Goal: Task Accomplishment & Management: Use online tool/utility

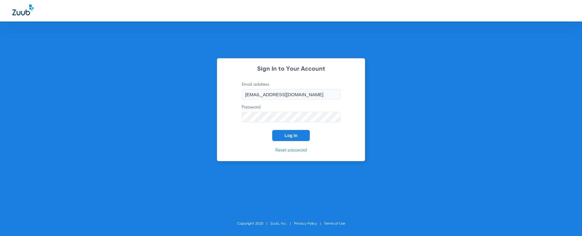
click at [290, 135] on span "Log In" at bounding box center [290, 135] width 13 height 5
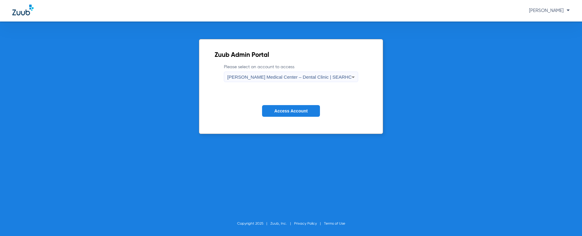
click at [265, 78] on span "[PERSON_NAME] Medical Center – Dental Clinic | SEARHC" at bounding box center [289, 76] width 124 height 5
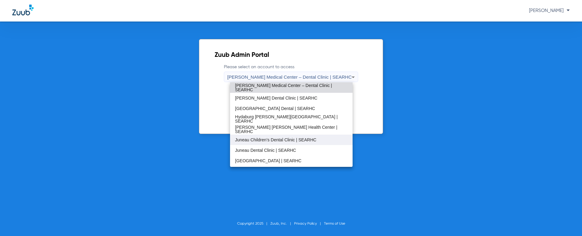
click at [275, 139] on span "Juneau Children’s Dental Clinic | SEARHC" at bounding box center [275, 140] width 81 height 4
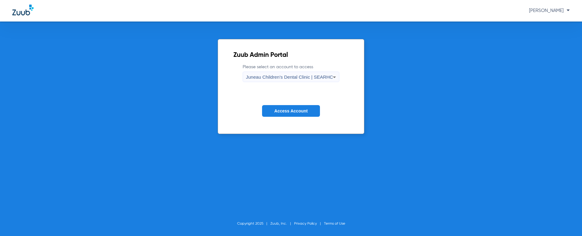
click at [285, 109] on span "Access Account" at bounding box center [290, 111] width 33 height 5
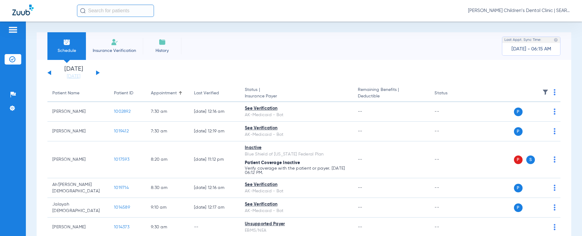
click at [97, 10] on input "text" at bounding box center [115, 11] width 77 height 12
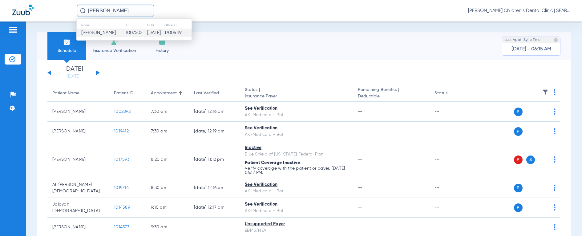
click at [109, 32] on span "[PERSON_NAME]" at bounding box center [98, 32] width 34 height 5
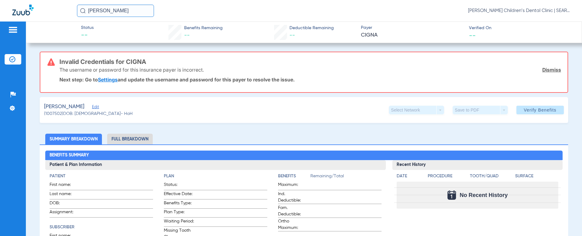
drag, startPoint x: 106, startPoint y: 12, endPoint x: 69, endPoint y: 7, distance: 37.9
click at [69, 7] on div "[PERSON_NAME] [PERSON_NAME] Children’s Dental Clinic | SEARHC" at bounding box center [291, 11] width 582 height 22
type input "[PERSON_NAME]"
click at [80, 9] on img at bounding box center [83, 11] width 6 height 6
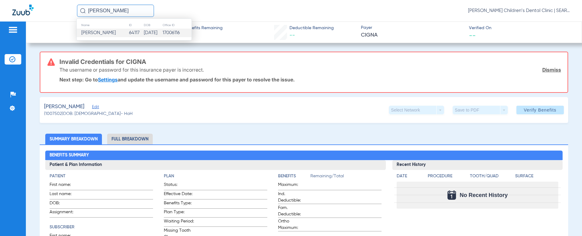
click at [88, 34] on span "[PERSON_NAME]" at bounding box center [98, 32] width 34 height 5
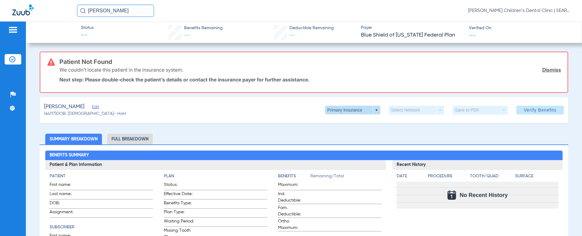
click at [329, 113] on span at bounding box center [352, 110] width 55 height 9
click at [328, 135] on span "Secondary Insurance" at bounding box center [346, 135] width 41 height 4
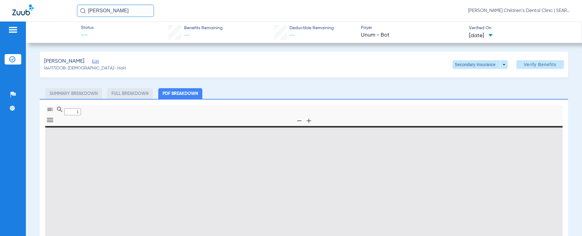
type input "0"
select select "page-width"
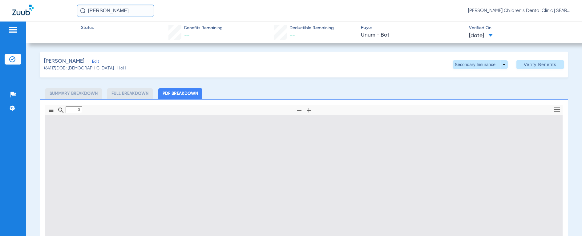
type input "1"
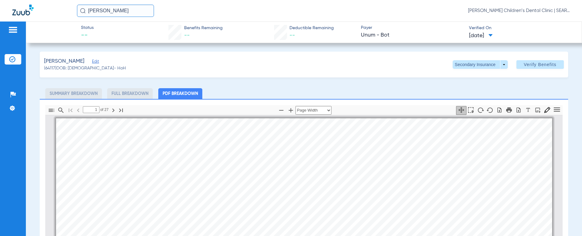
drag, startPoint x: 122, startPoint y: 12, endPoint x: 66, endPoint y: 11, distance: 56.0
click at [66, 11] on div "[PERSON_NAME] mc [PERSON_NAME] Children’s Dental Clinic | SEARHC" at bounding box center [291, 11] width 582 height 22
type input "[PERSON_NAME]"
click at [82, 11] on img at bounding box center [83, 11] width 6 height 6
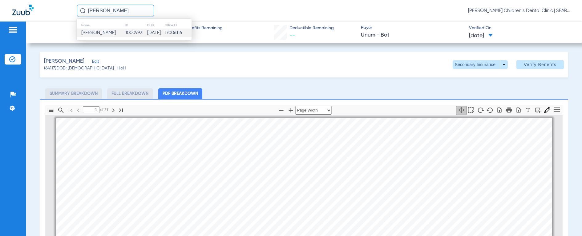
click at [88, 32] on span "[PERSON_NAME]" at bounding box center [98, 32] width 34 height 5
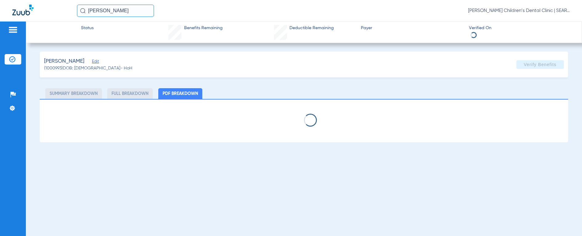
select select "page-width"
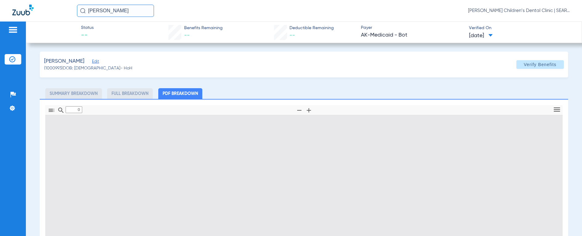
type input "1"
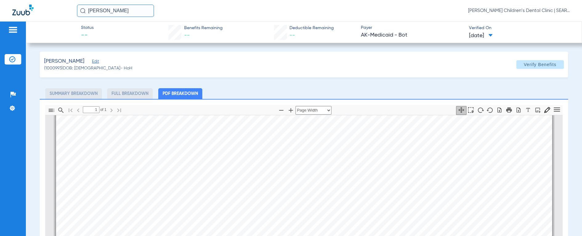
scroll to position [191, 0]
